Goal: Information Seeking & Learning: Check status

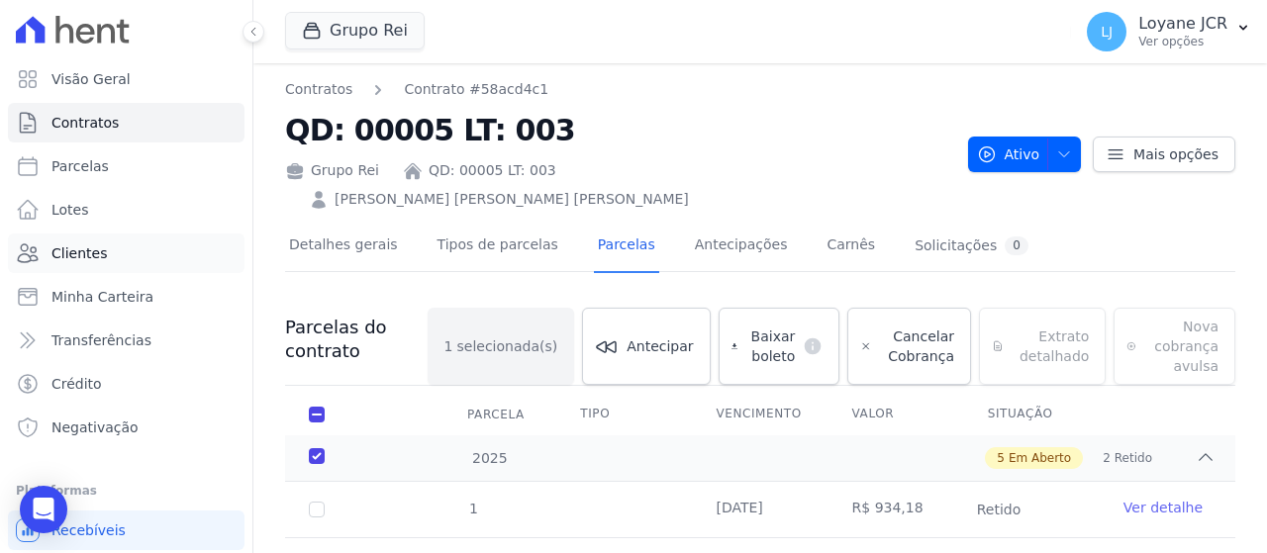
click at [173, 256] on link "Clientes" at bounding box center [126, 254] width 237 height 40
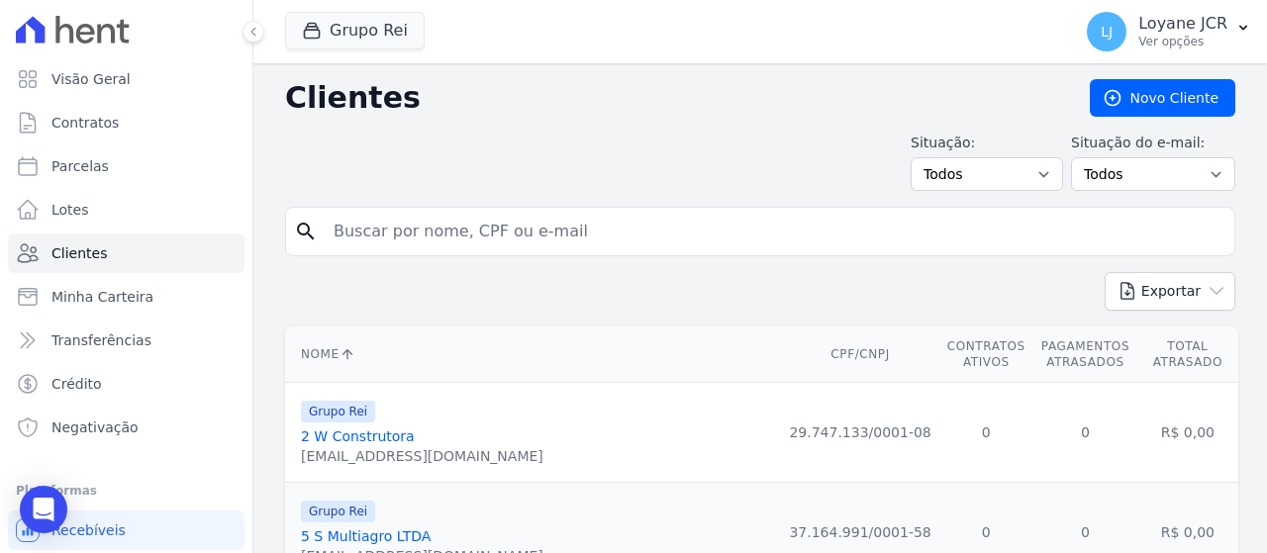
click at [647, 226] on input "search" at bounding box center [774, 232] width 904 height 40
paste input "[PERSON_NAME] [PERSON_NAME]"
type input "[PERSON_NAME] [PERSON_NAME]"
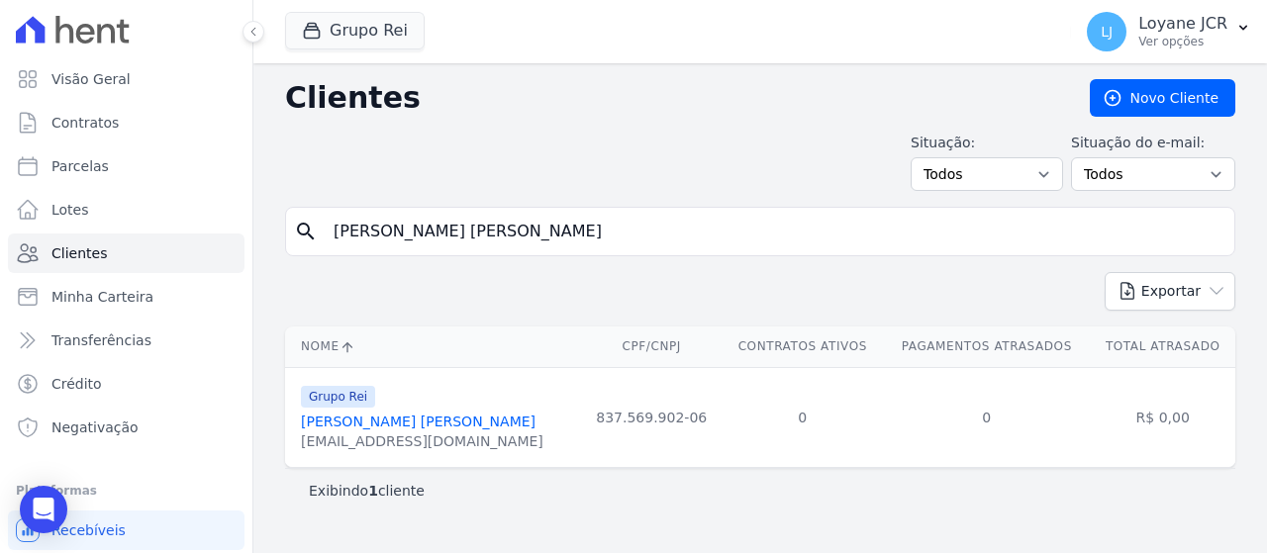
drag, startPoint x: 582, startPoint y: 235, endPoint x: 483, endPoint y: 238, distance: 99.0
click at [0, 238] on html "Visão Geral Contratos [GEOGRAPHIC_DATA] Lotes Clientes Minha Carteira Transferê…" at bounding box center [633, 276] width 1267 height 553
paste input "ROBLEIK DO VALE RESENDE ***"
type input "ROBLEIK DO VALE RESENDE"
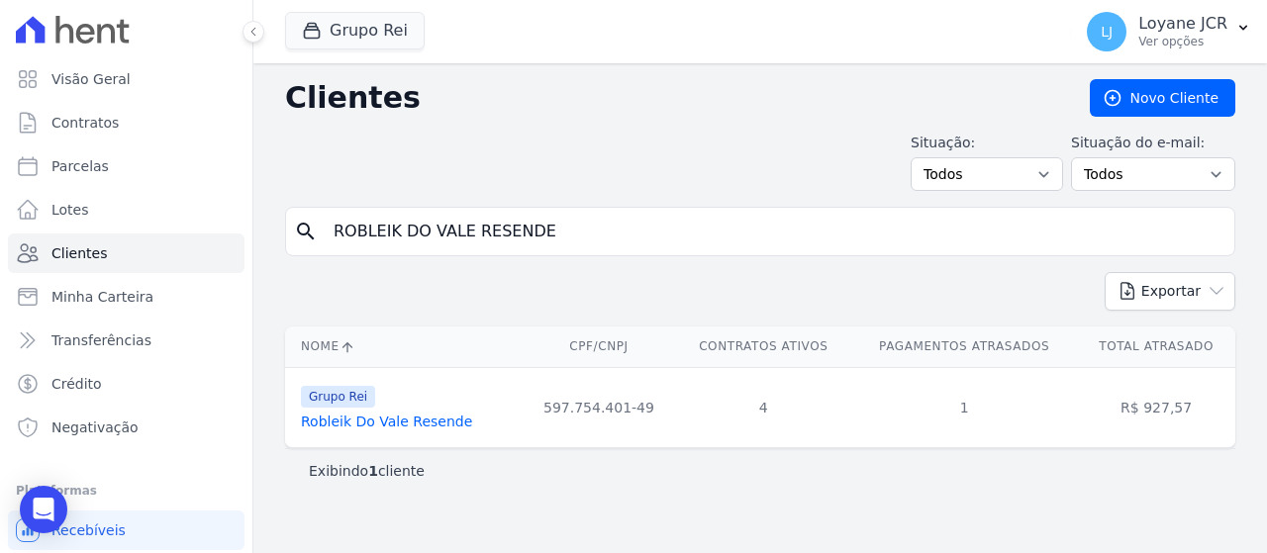
click at [431, 428] on link "Robleik Do Vale Resende" at bounding box center [386, 422] width 171 height 16
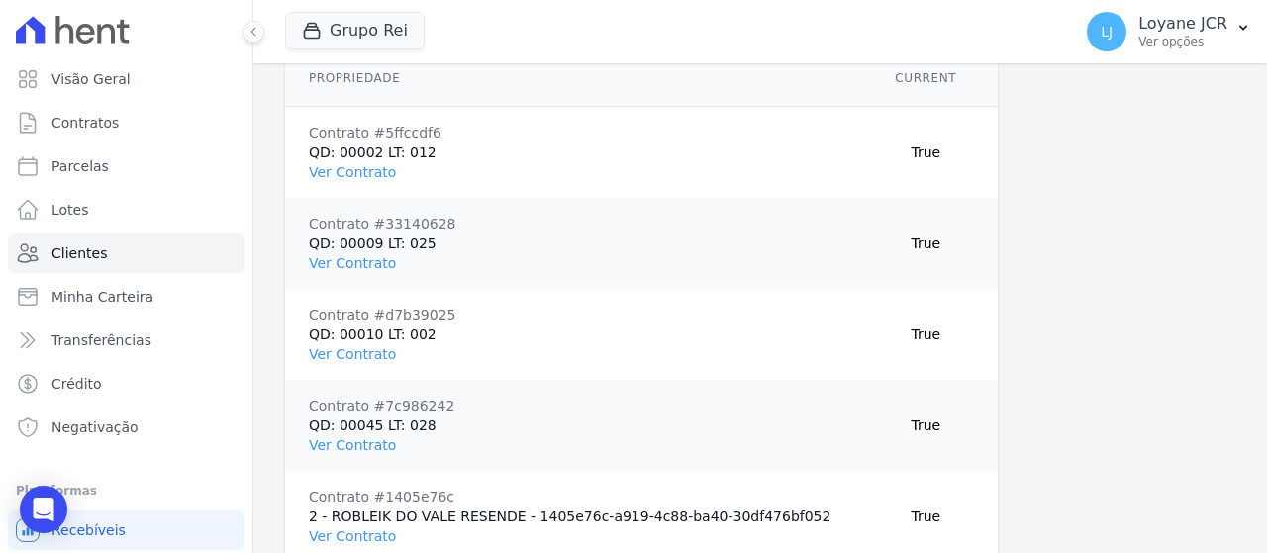
scroll to position [1484, 0]
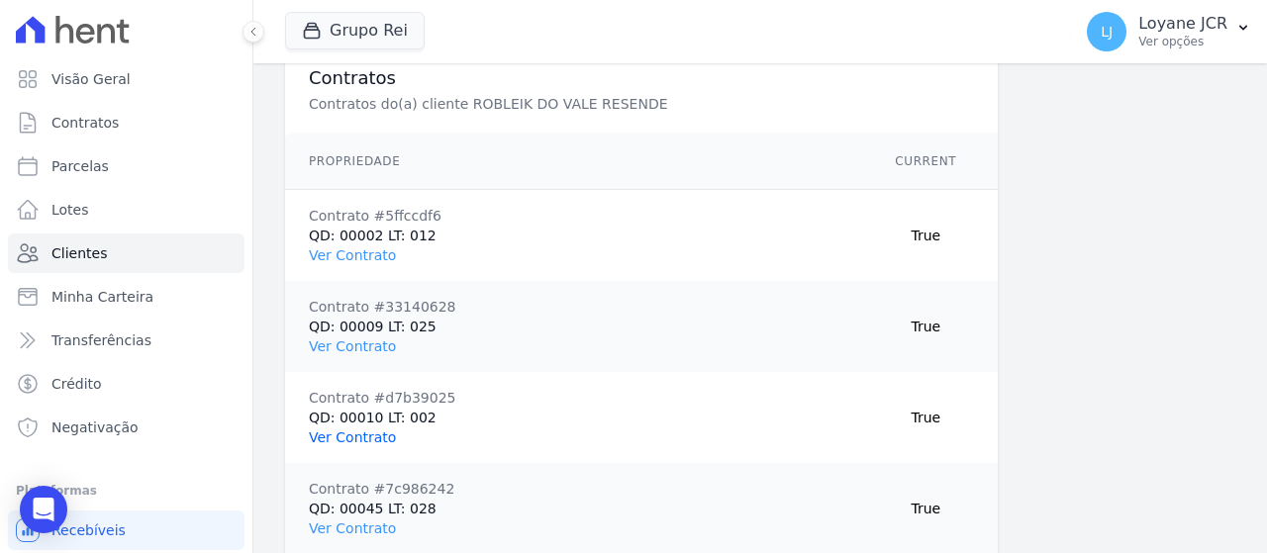
click at [374, 442] on link "Ver Contrato" at bounding box center [352, 437] width 87 height 16
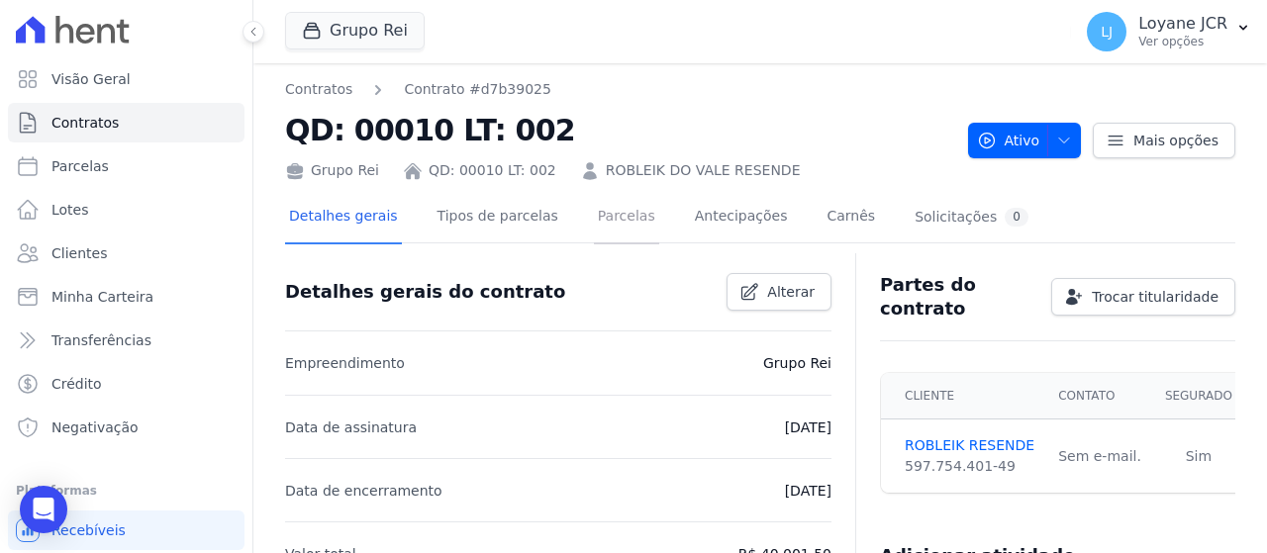
click at [597, 228] on link "Parcelas" at bounding box center [626, 218] width 65 height 52
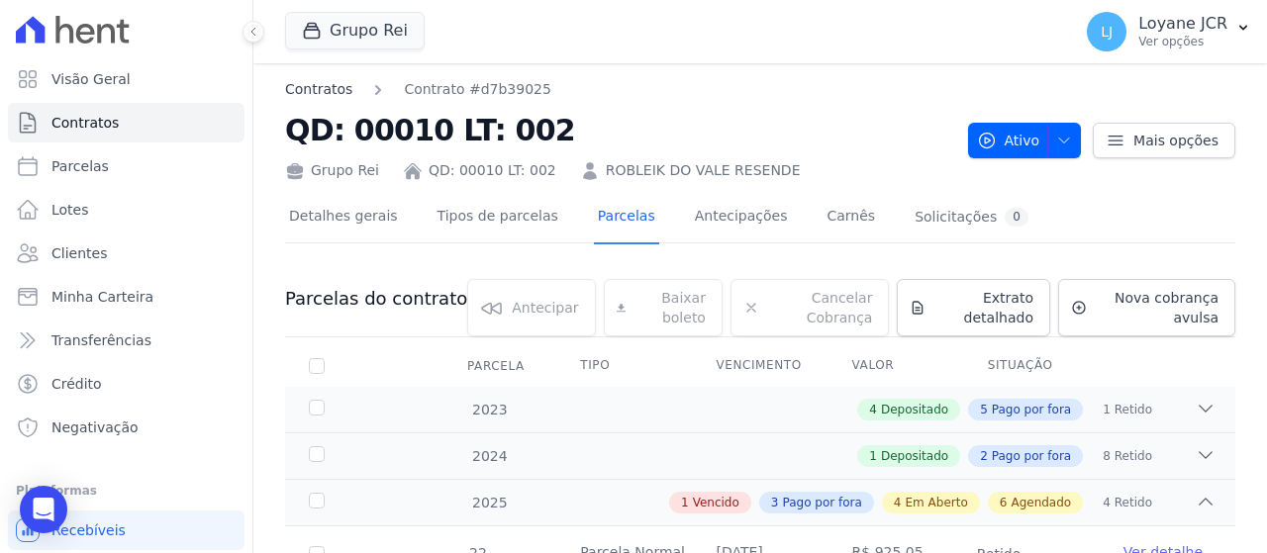
click at [336, 90] on link "Contratos" at bounding box center [318, 89] width 67 height 21
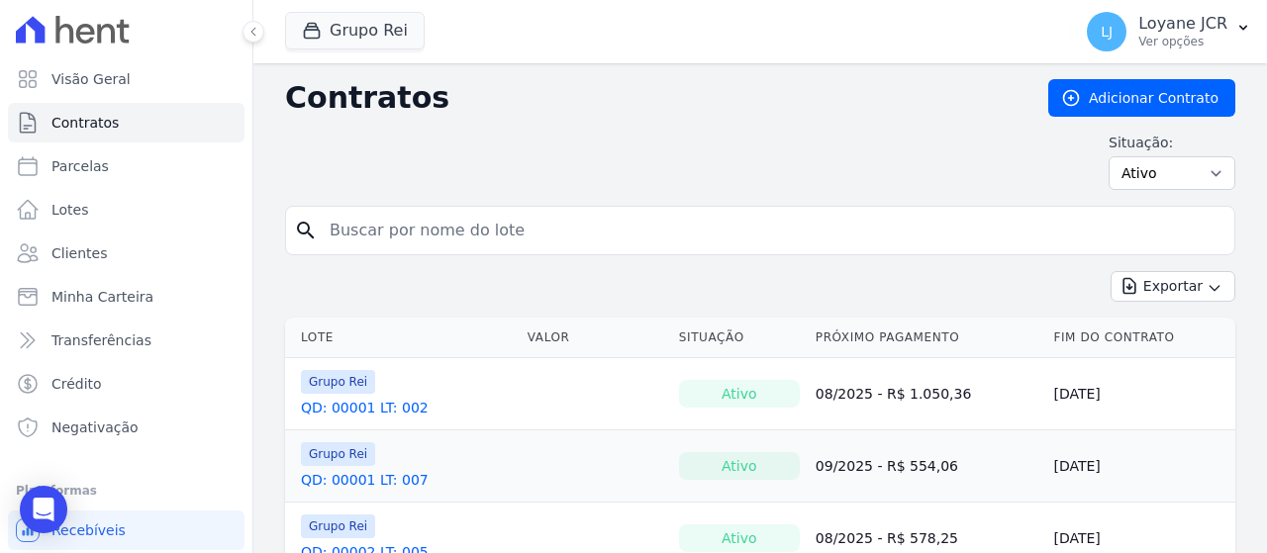
scroll to position [99, 0]
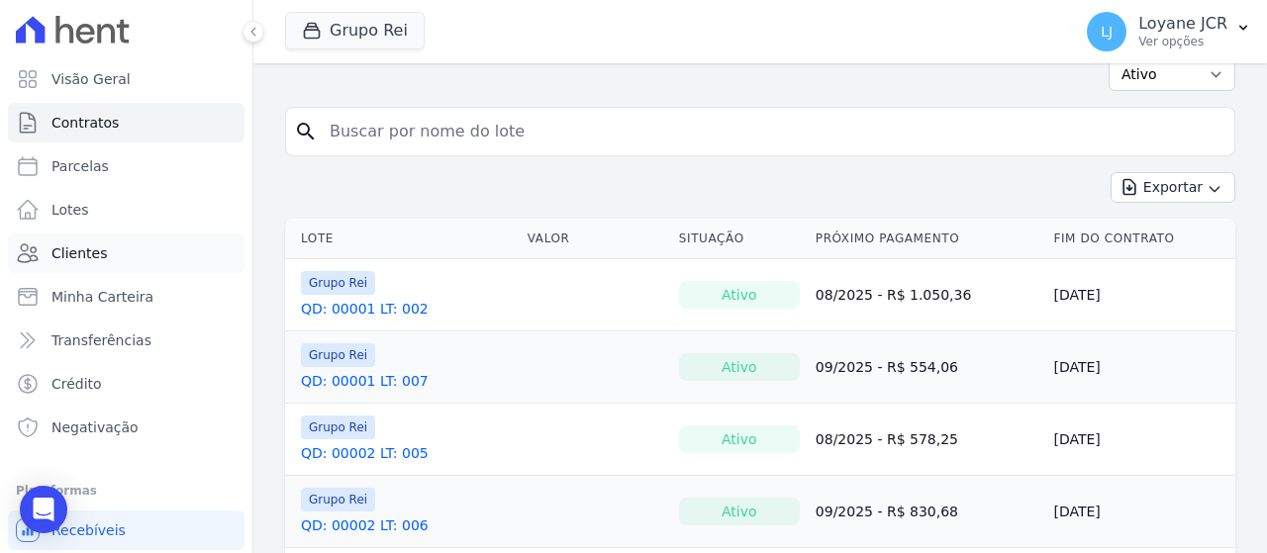
click at [180, 260] on link "Clientes" at bounding box center [126, 254] width 237 height 40
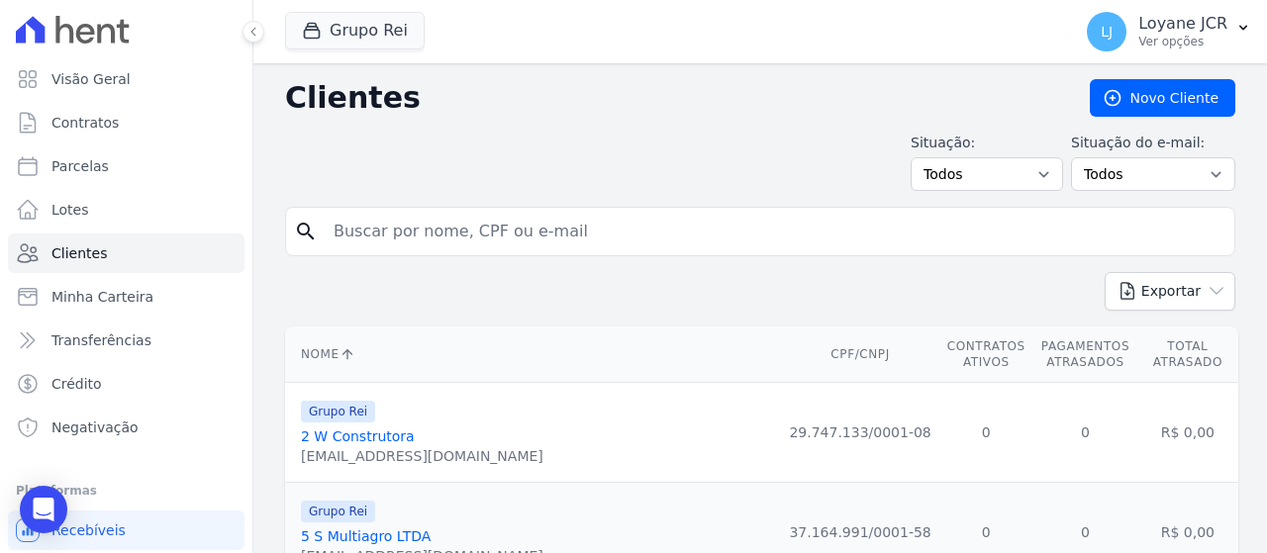
click at [666, 246] on input "search" at bounding box center [774, 232] width 904 height 40
paste input "ROBLEIK DO VALE RESENDE ***"
type input "ROBLEIK DO VALE RESENDE"
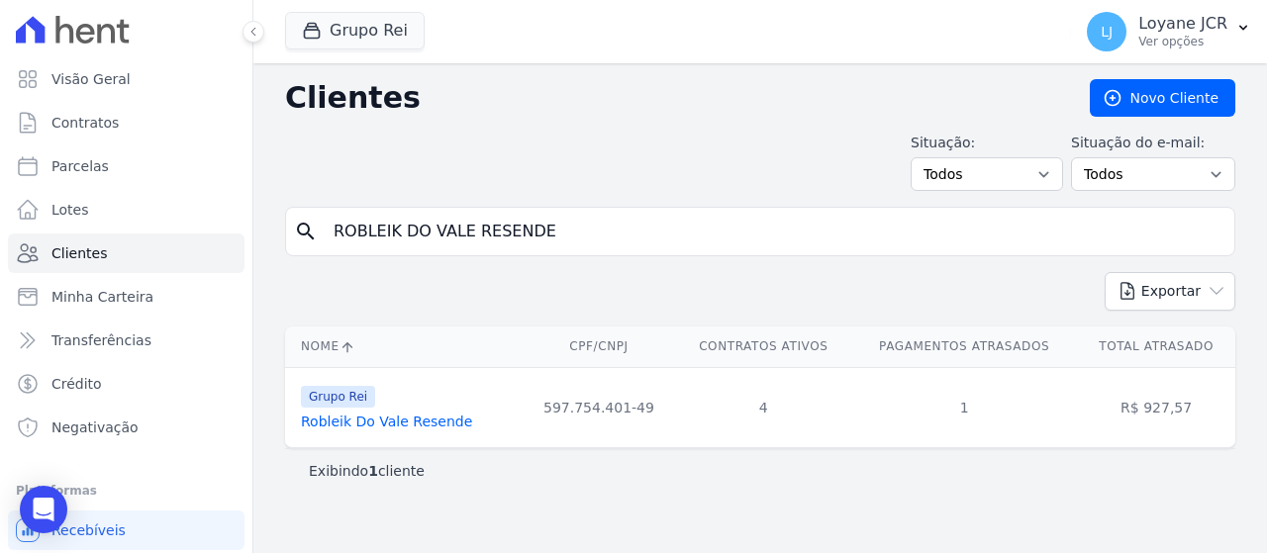
click at [399, 420] on link "Robleik Do Vale Resende" at bounding box center [386, 422] width 171 height 16
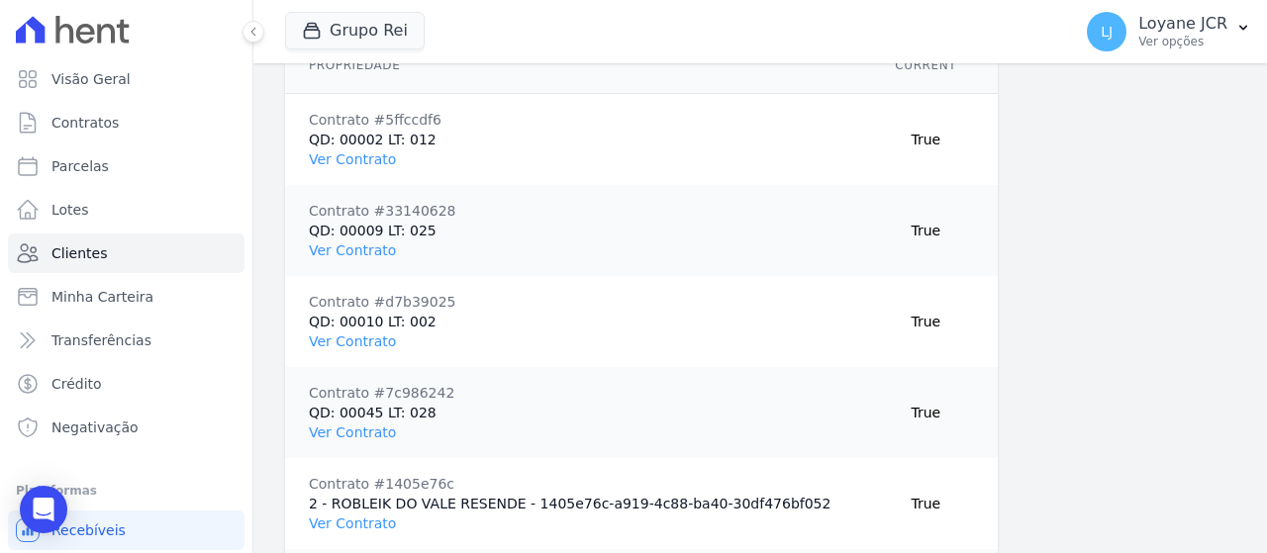
scroll to position [1583, 0]
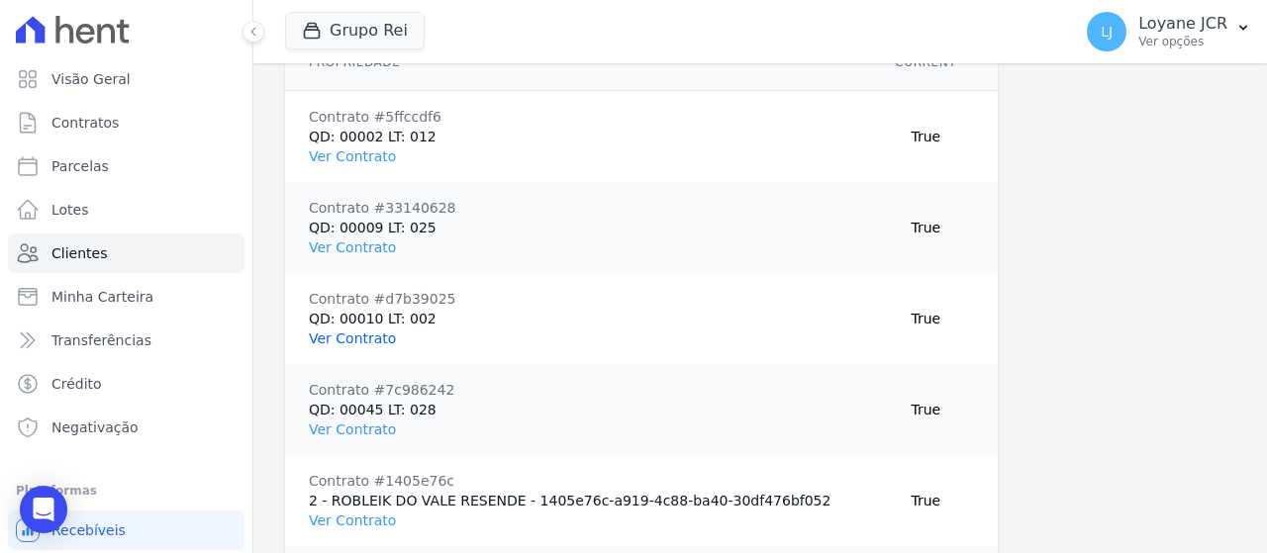
click at [365, 346] on link "Ver Contrato" at bounding box center [352, 339] width 87 height 16
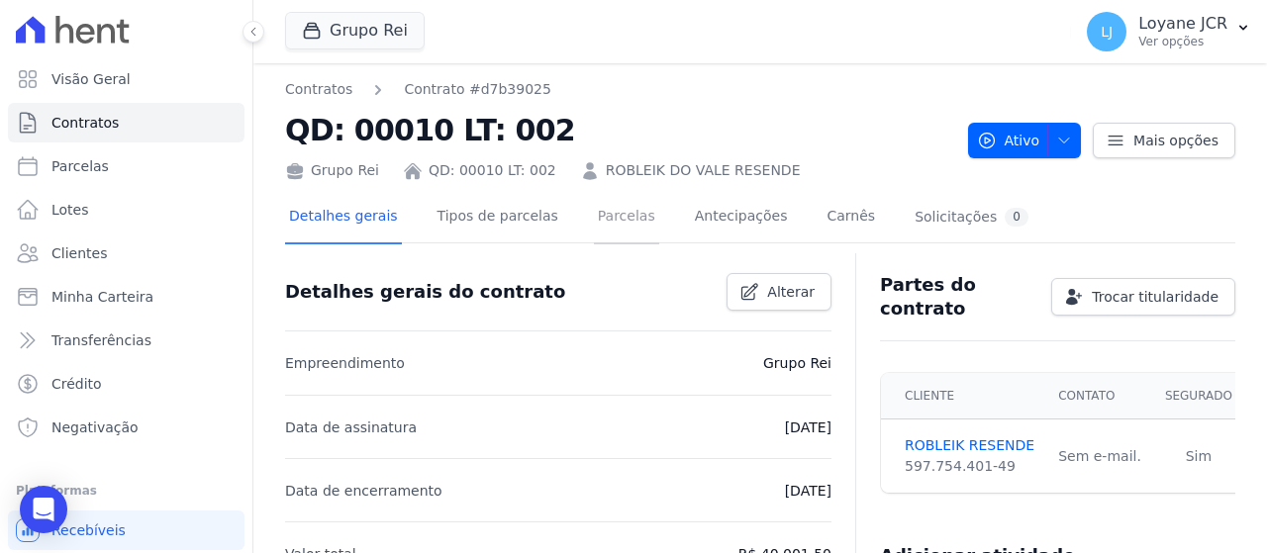
click at [619, 214] on link "Parcelas" at bounding box center [626, 218] width 65 height 52
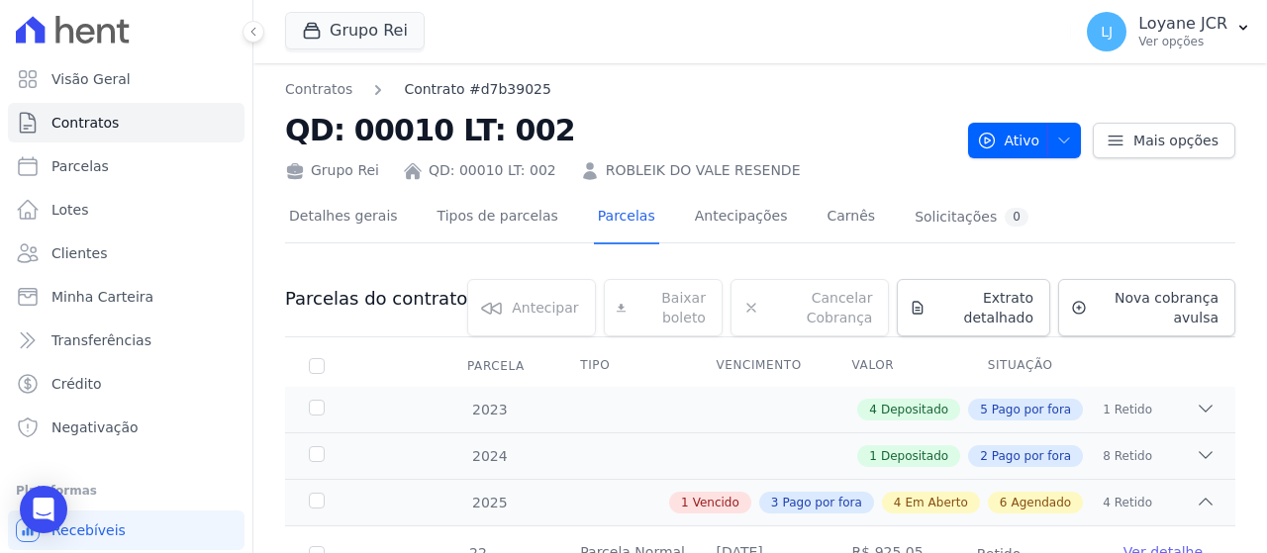
click at [441, 90] on link "Contrato #d7b39025" at bounding box center [477, 89] width 147 height 21
click at [445, 177] on link "QD: 00010 LT: 002" at bounding box center [492, 170] width 128 height 21
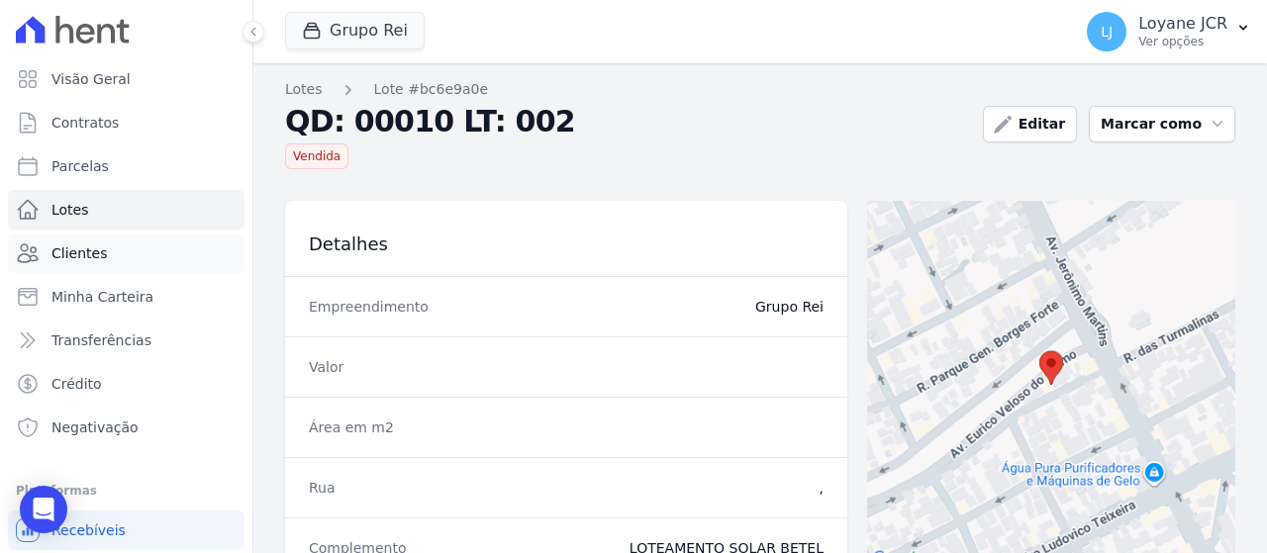
click at [177, 254] on link "Clientes" at bounding box center [126, 254] width 237 height 40
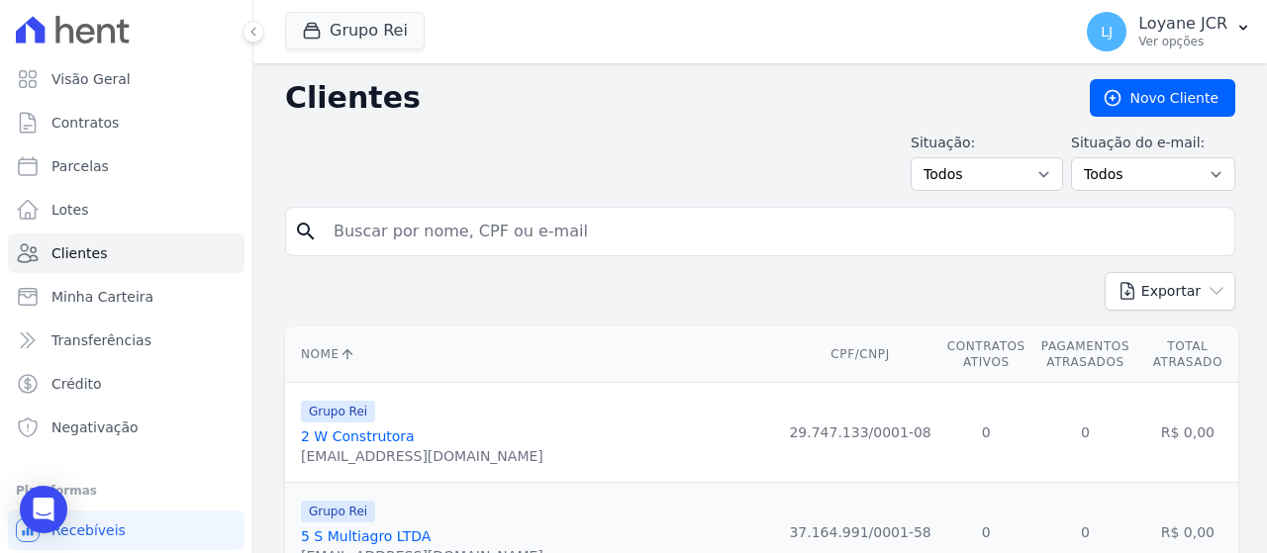
drag, startPoint x: 662, startPoint y: 211, endPoint x: 651, endPoint y: 233, distance: 24.3
click at [651, 233] on input "search" at bounding box center [774, 232] width 904 height 40
paste input "ROBLEIK DO VALE RESENDE ***"
type input "ROBLEIK DO VALE RESENDE"
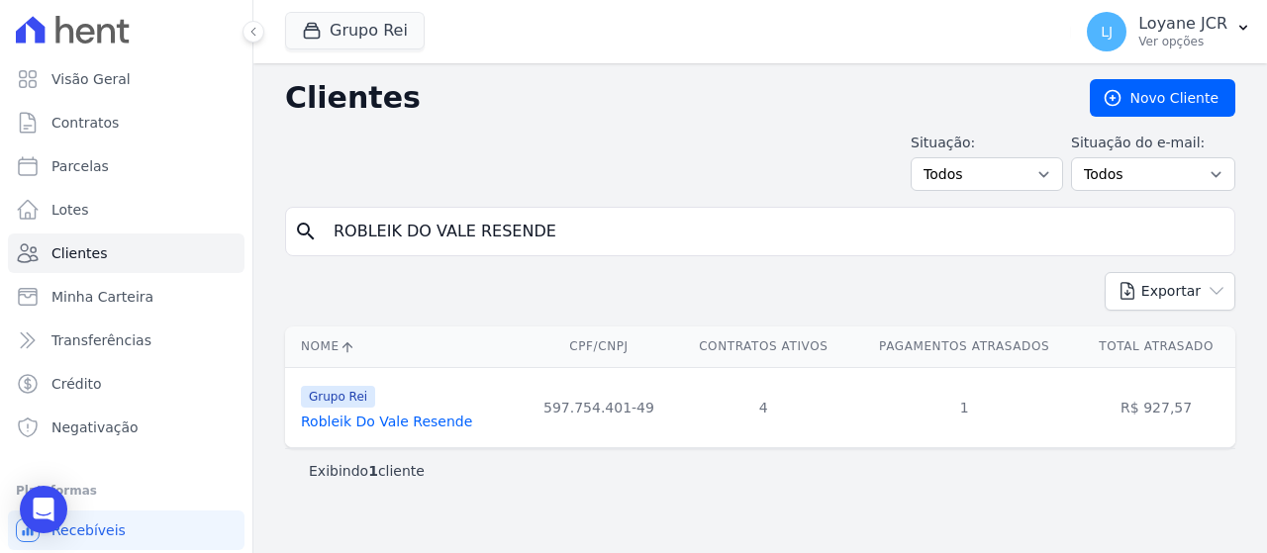
click at [382, 421] on link "Robleik Do Vale Resende" at bounding box center [386, 422] width 171 height 16
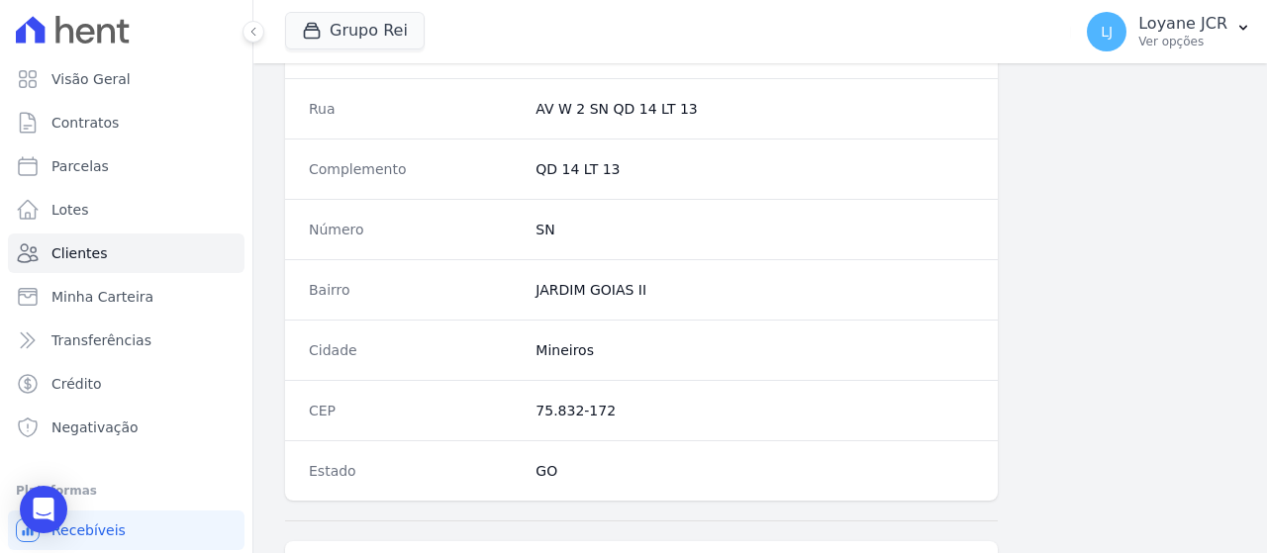
scroll to position [1583, 0]
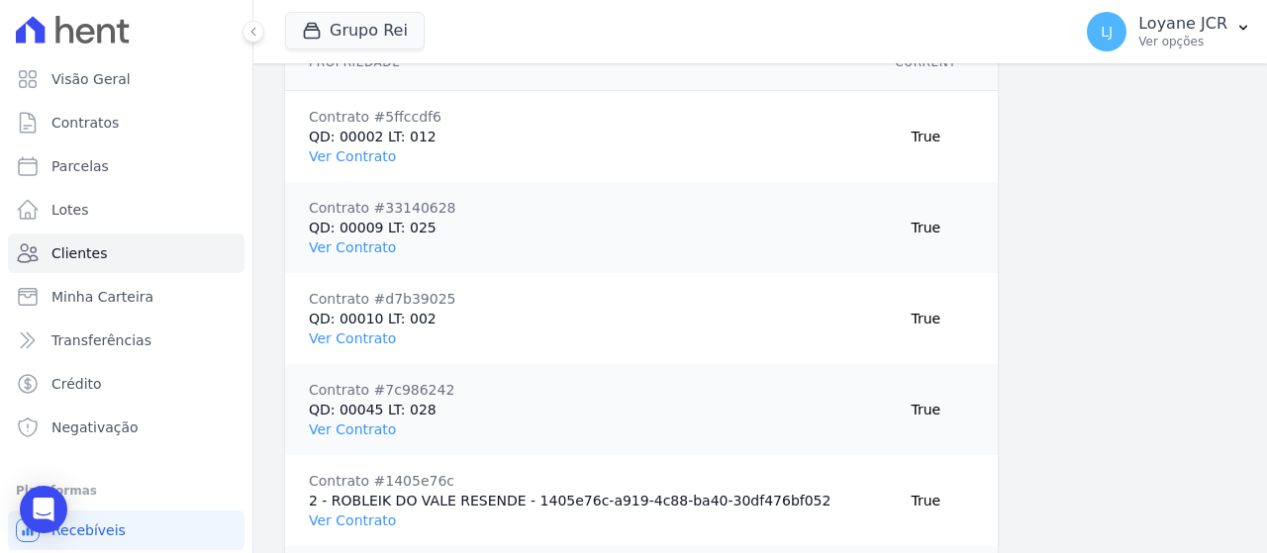
click at [396, 142] on td "Contrato #5ffccdf6 QD: 00002 LT: 012 Ver Contrato" at bounding box center [578, 137] width 586 height 92
click at [367, 164] on link "Ver Contrato" at bounding box center [352, 156] width 87 height 16
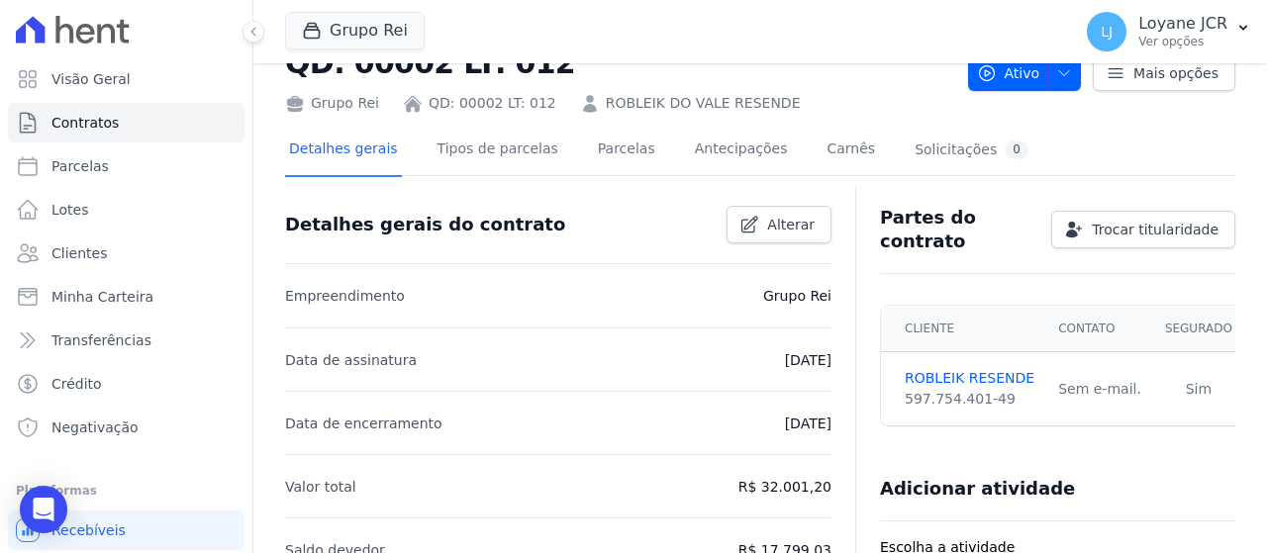
scroll to position [99, 0]
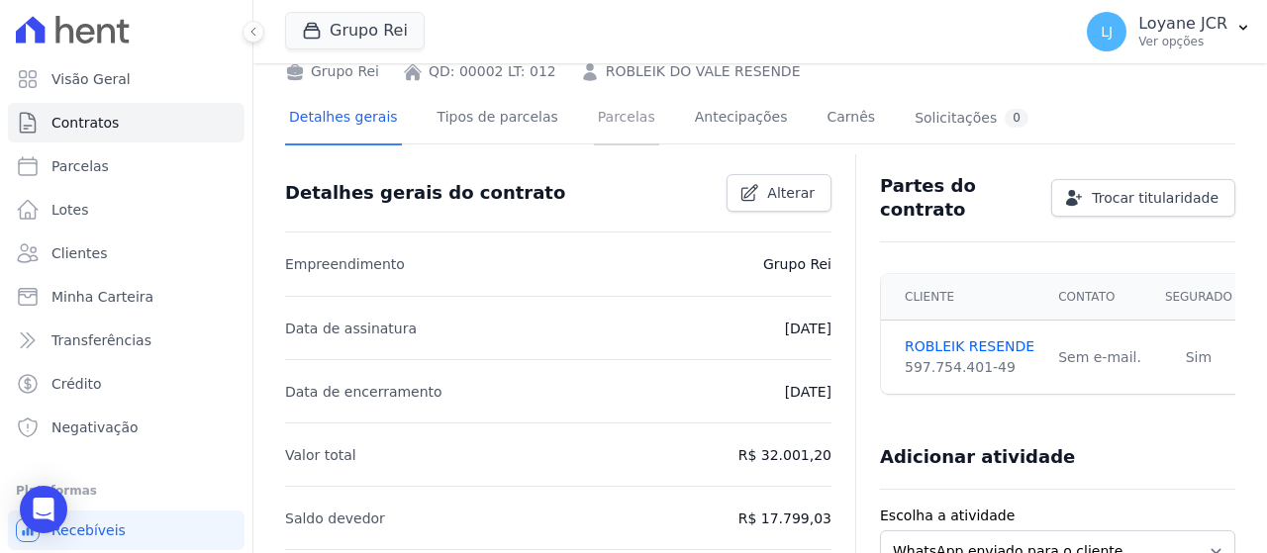
click at [603, 116] on link "Parcelas" at bounding box center [626, 119] width 65 height 52
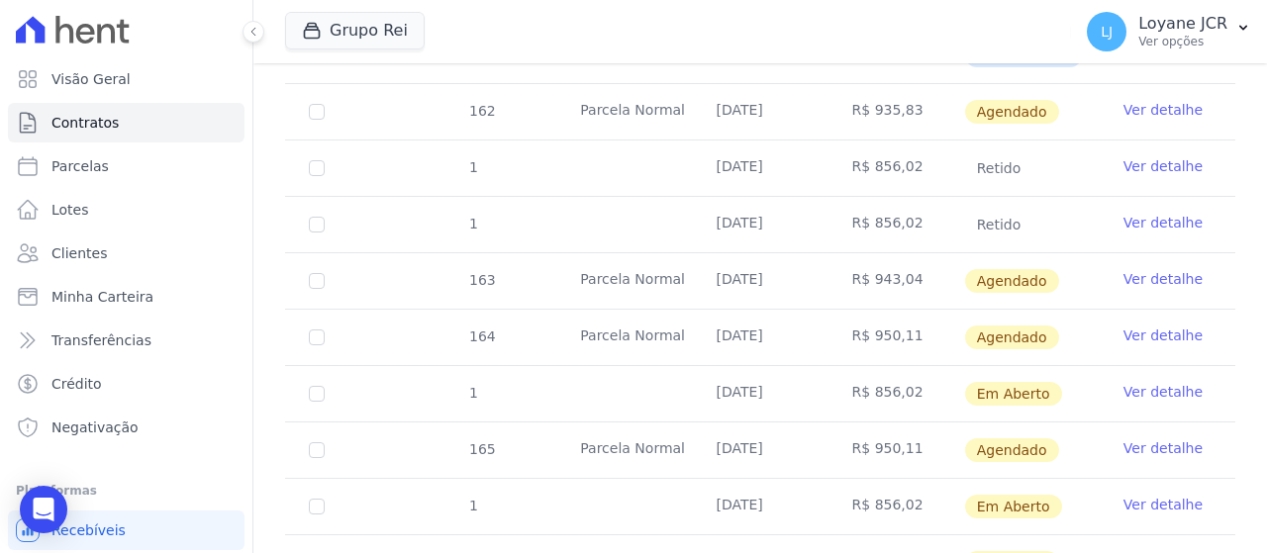
scroll to position [792, 0]
